Goal: Information Seeking & Learning: Understand process/instructions

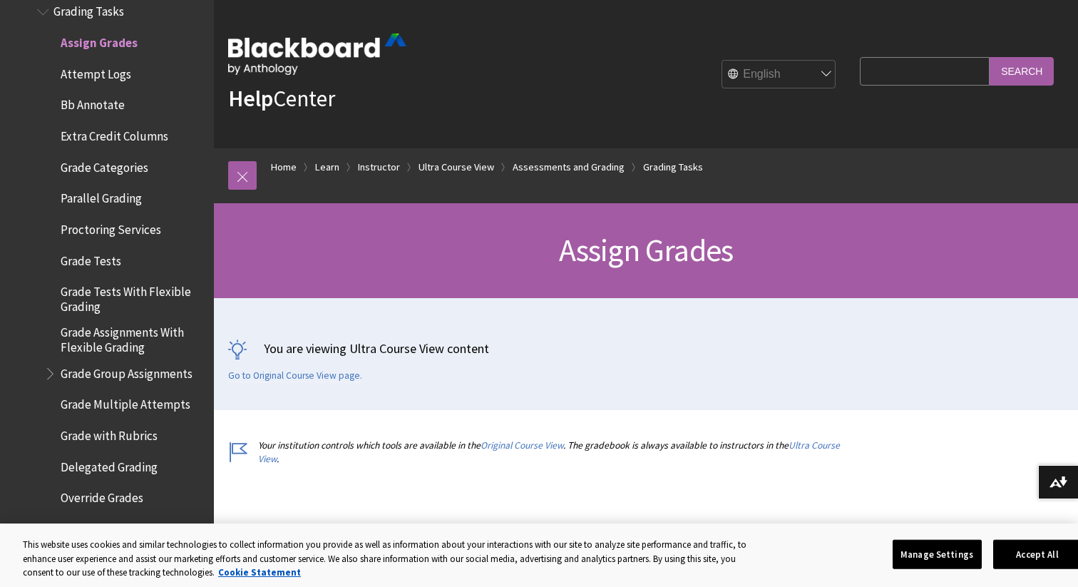
click at [918, 354] on p "You are viewing Ultra Course View content" at bounding box center [646, 348] width 836 height 18
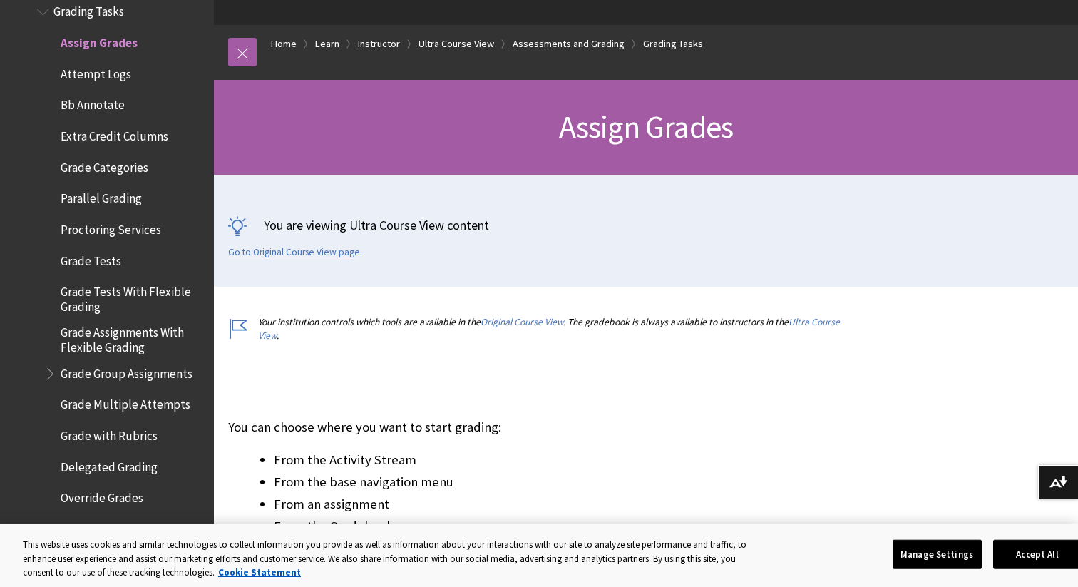
scroll to position [138, 0]
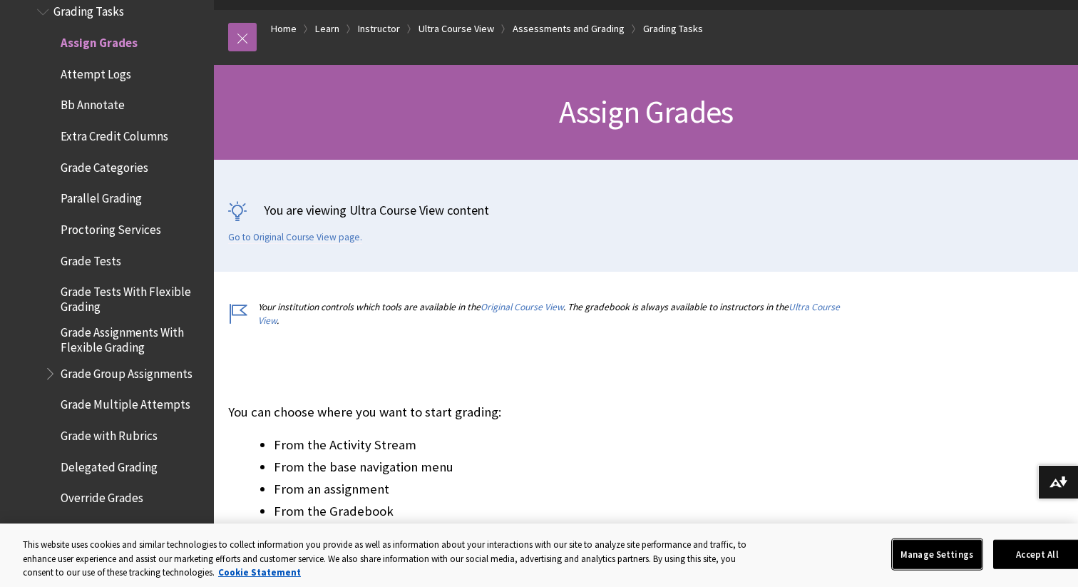
click at [941, 550] on button "Manage Settings" at bounding box center [937, 554] width 89 height 30
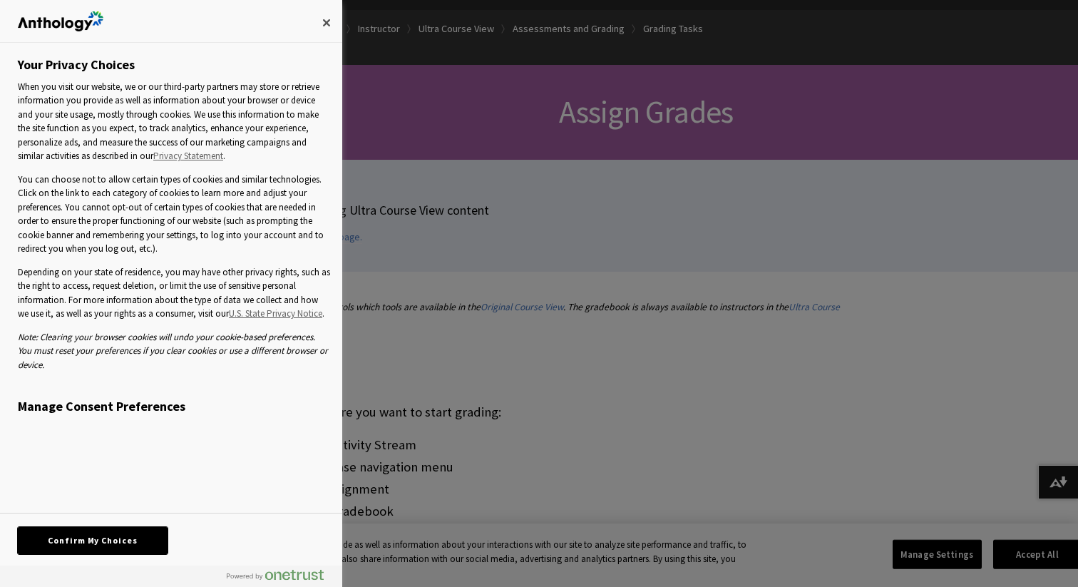
click at [105, 538] on button "Confirm My Choices" at bounding box center [93, 540] width 150 height 27
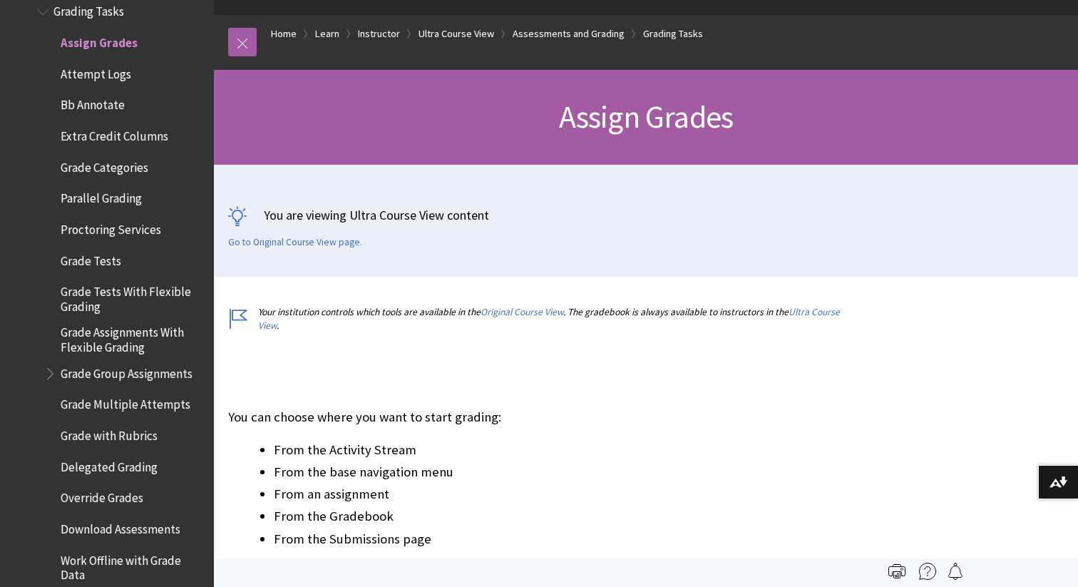
scroll to position [135, 0]
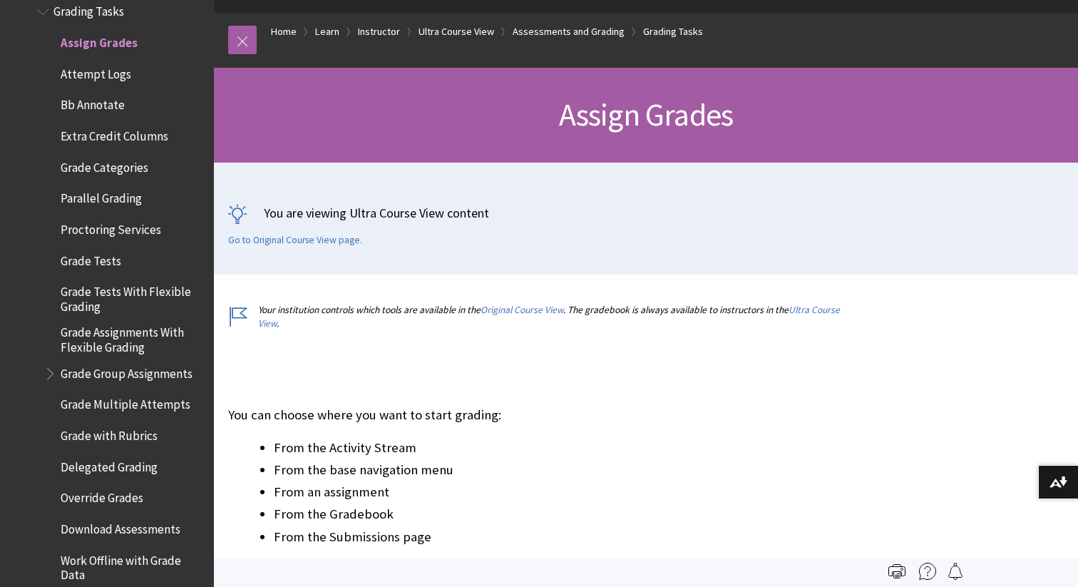
click at [106, 37] on span "Assign Grades" at bounding box center [99, 40] width 77 height 19
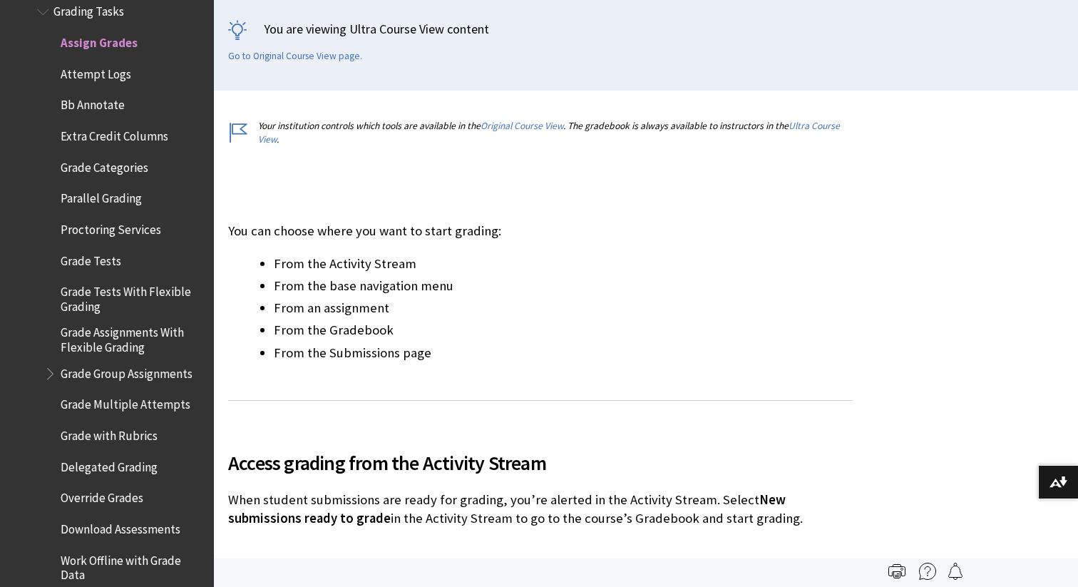
scroll to position [0, 0]
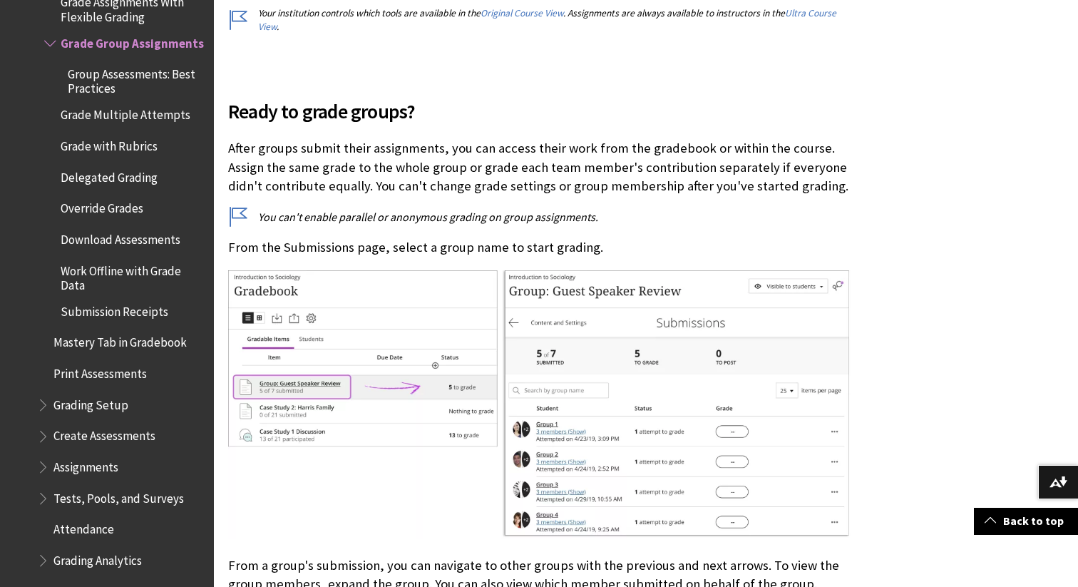
scroll to position [434, 0]
